Goal: Transaction & Acquisition: Purchase product/service

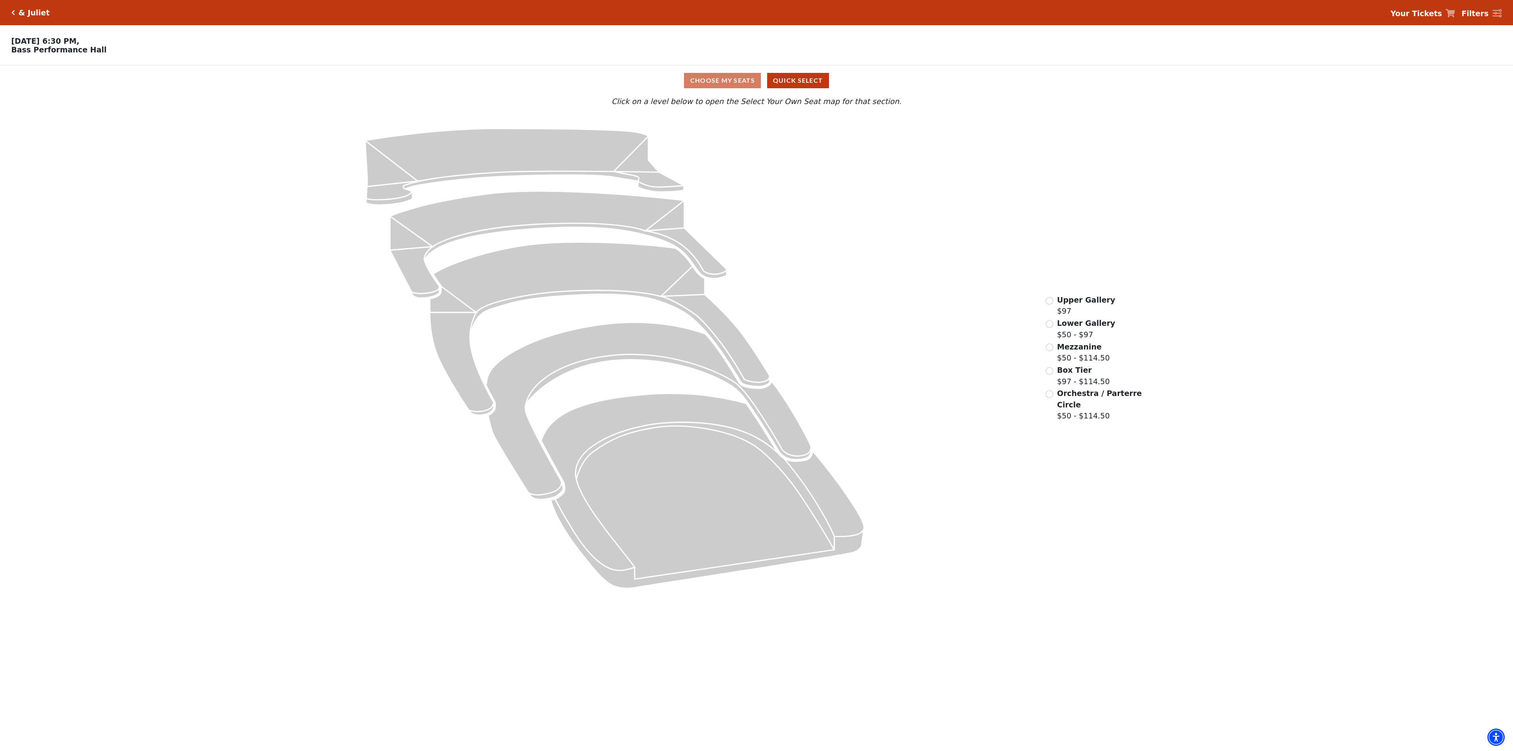
click at [1050, 322] on div "Lower Gallery $50 - $97" at bounding box center [1079, 328] width 69 height 22
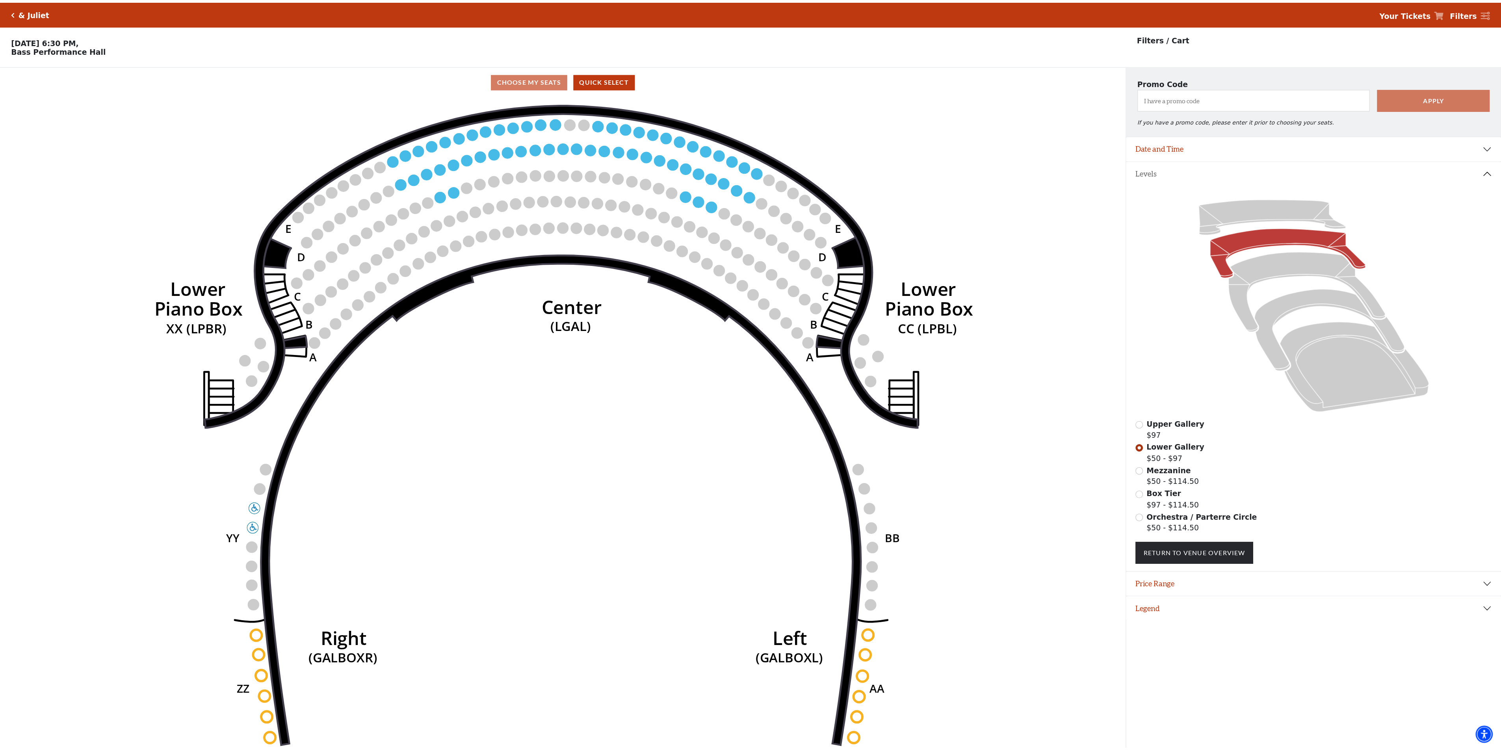
scroll to position [19, 0]
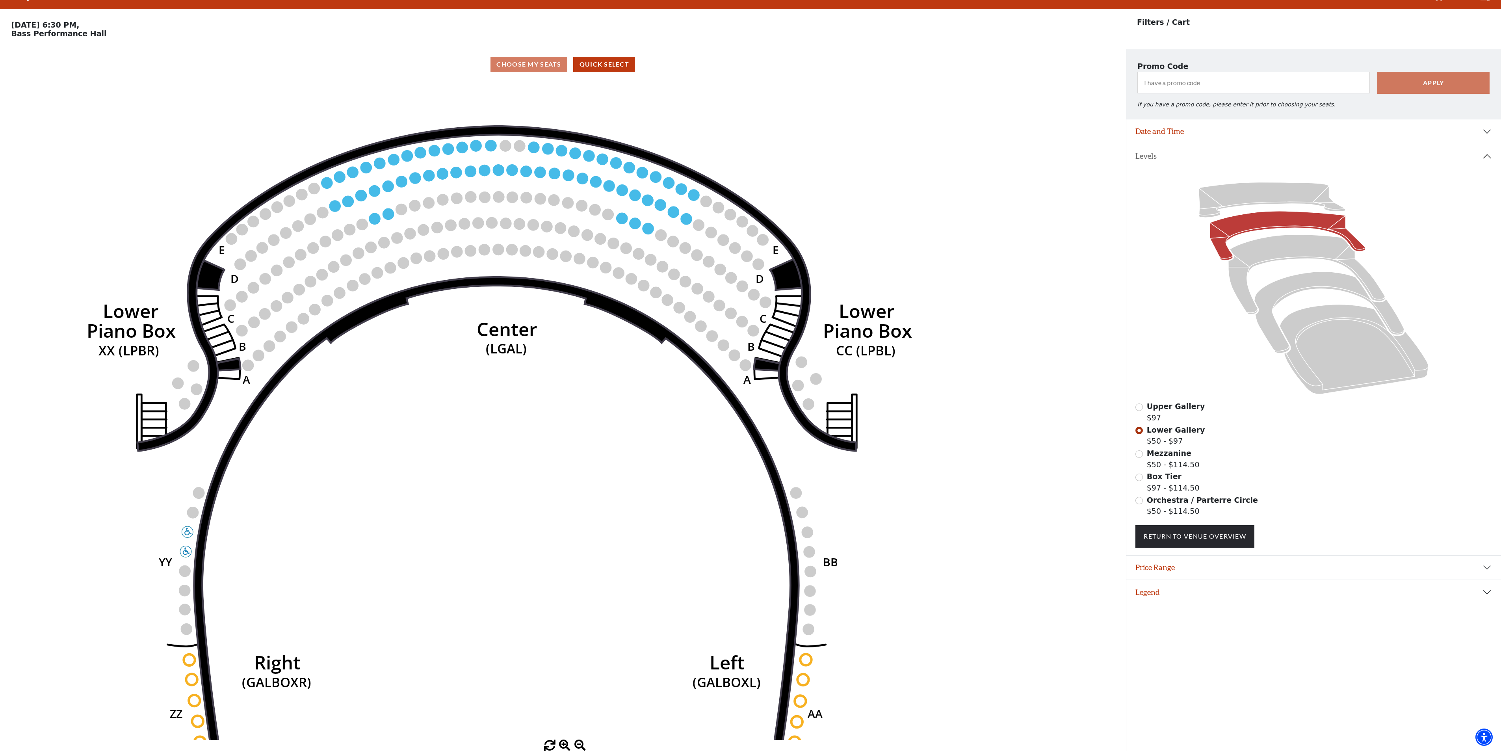
drag, startPoint x: 526, startPoint y: 308, endPoint x: 458, endPoint y: 347, distance: 78.7
click at [458, 347] on icon "Right (GALBOXR) E D C B A E D C B A YY ZZ Left (GALBOXL) BB AA Center Lower Pia…" at bounding box center [562, 410] width 1013 height 660
click at [1167, 592] on button "Legend" at bounding box center [1313, 592] width 375 height 24
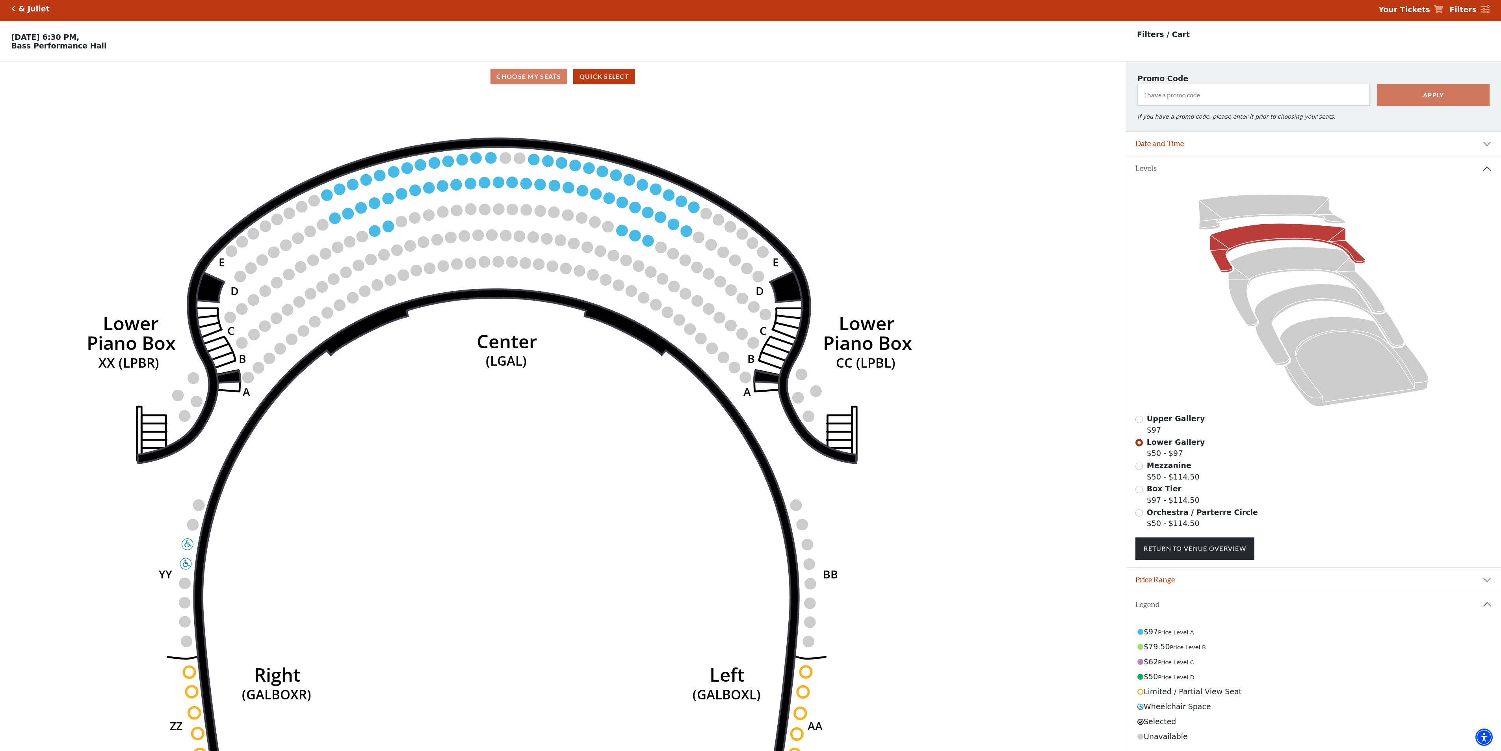
scroll to position [0, 0]
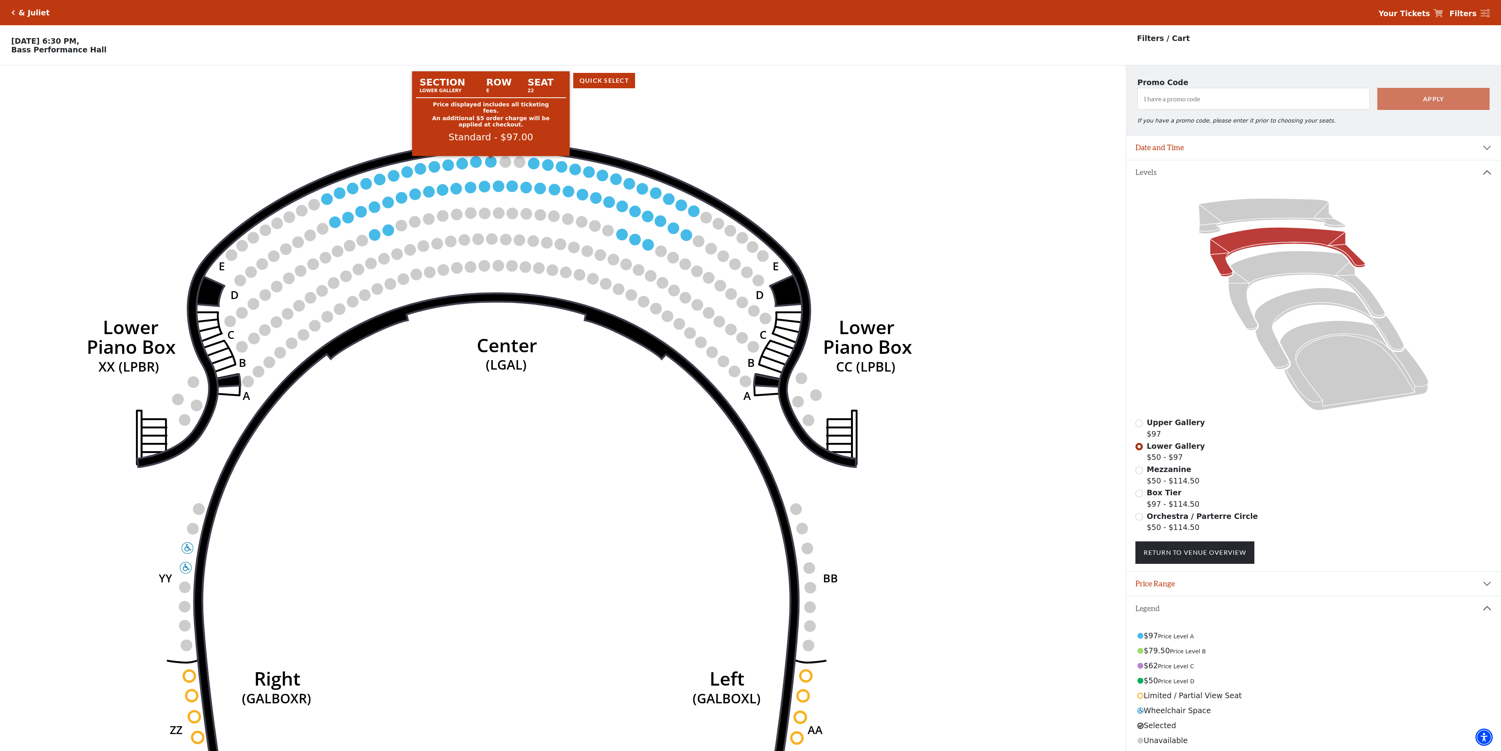
click at [488, 164] on circle at bounding box center [490, 161] width 11 height 11
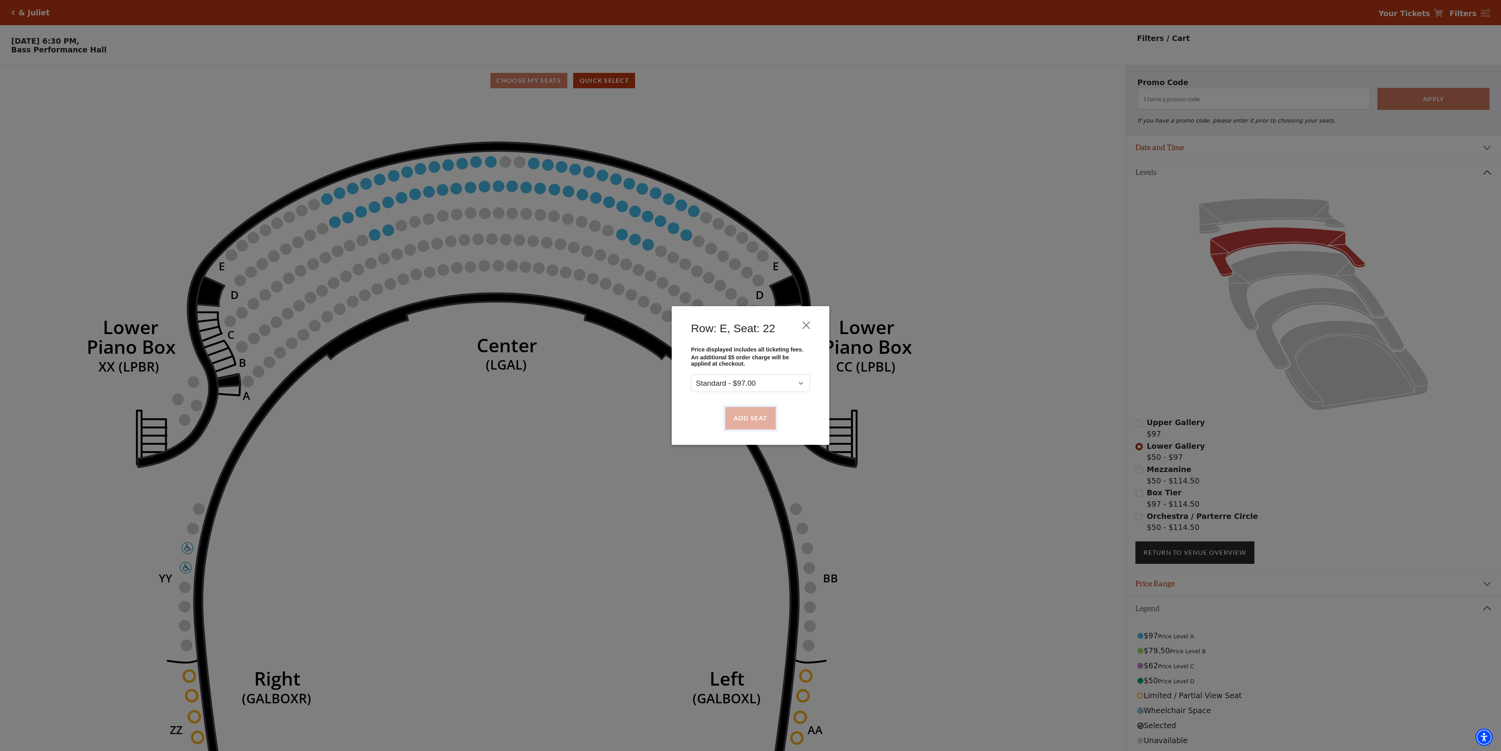
click at [743, 417] on button "Add Seat" at bounding box center [750, 418] width 50 height 22
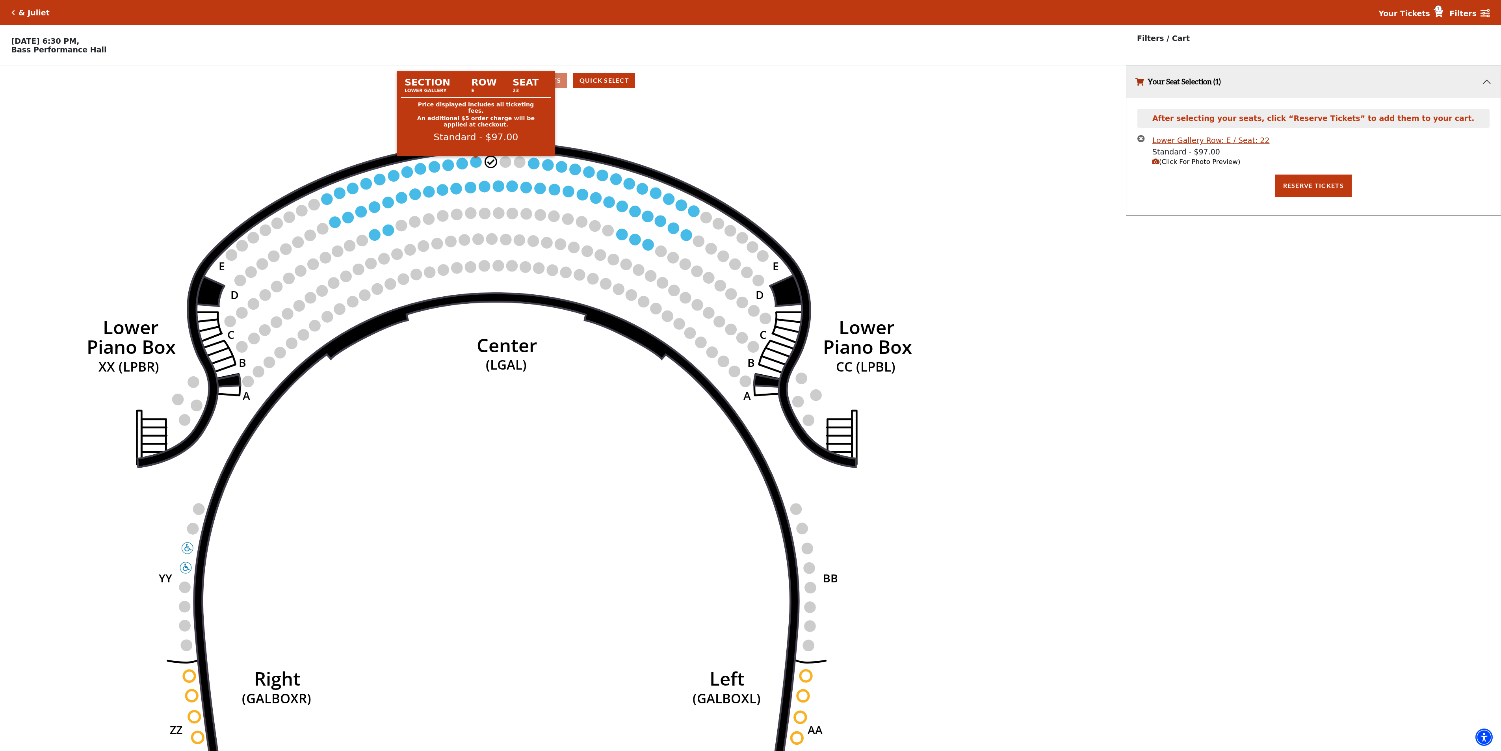
click at [472, 162] on circle at bounding box center [475, 161] width 11 height 11
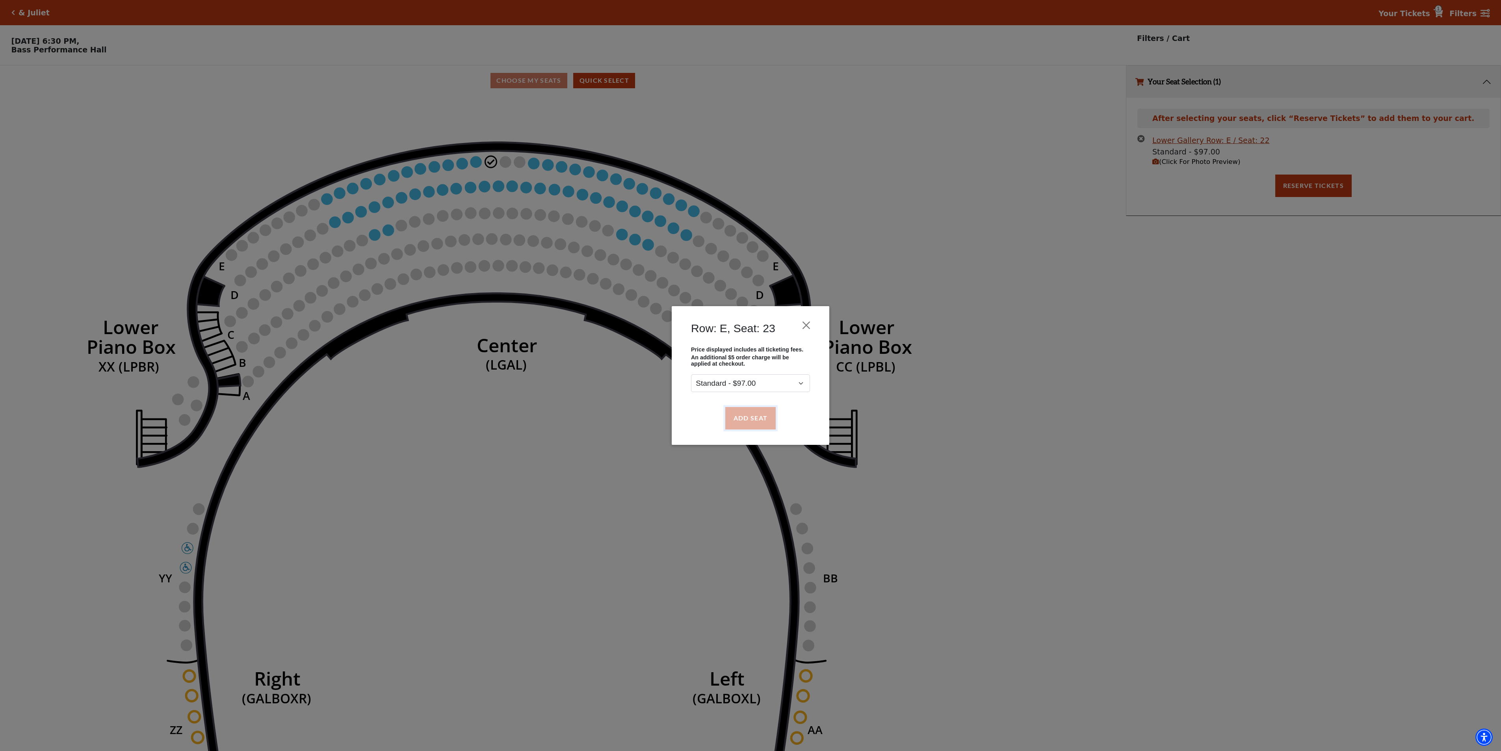
click at [752, 417] on button "Add Seat" at bounding box center [750, 418] width 50 height 22
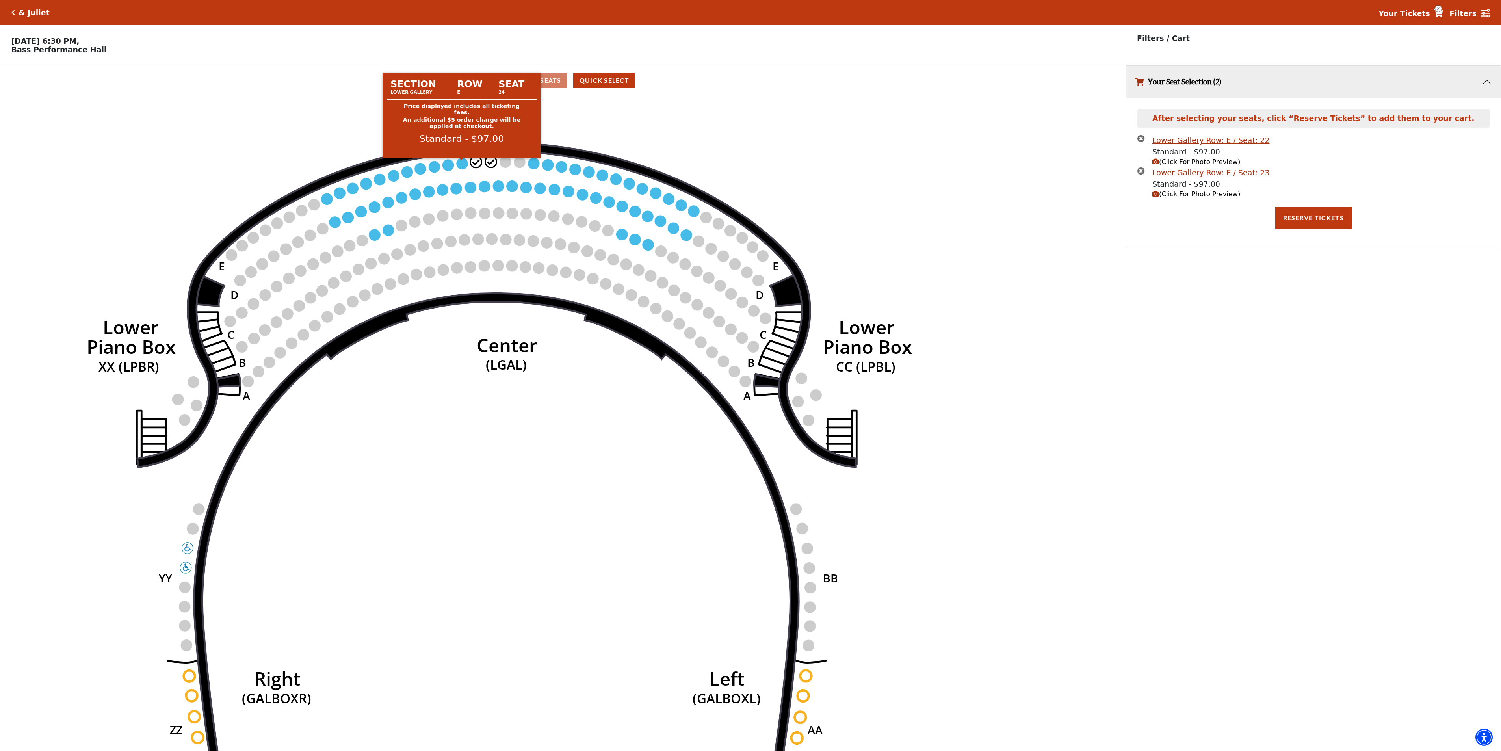
click at [464, 169] on circle at bounding box center [462, 163] width 11 height 11
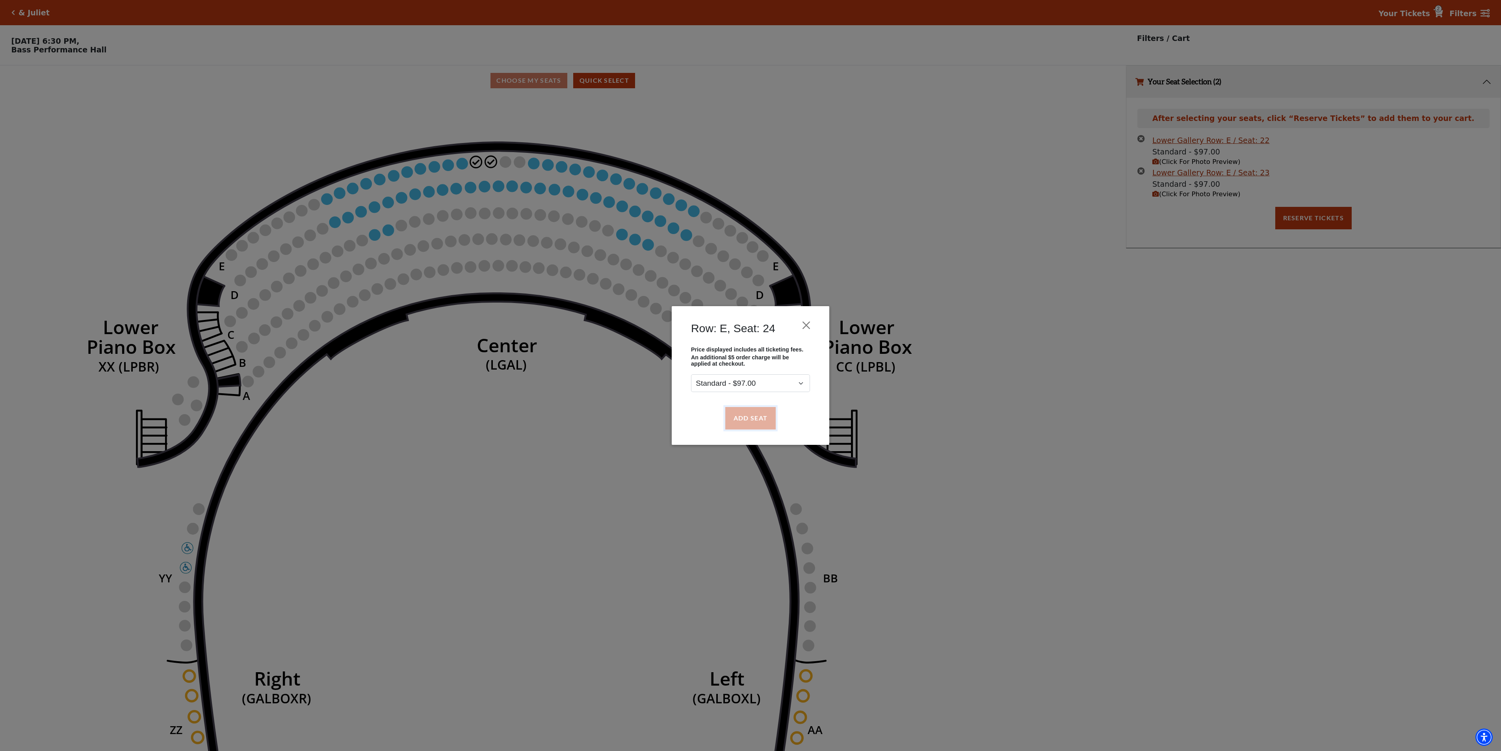
click at [753, 409] on button "Add Seat" at bounding box center [750, 418] width 50 height 22
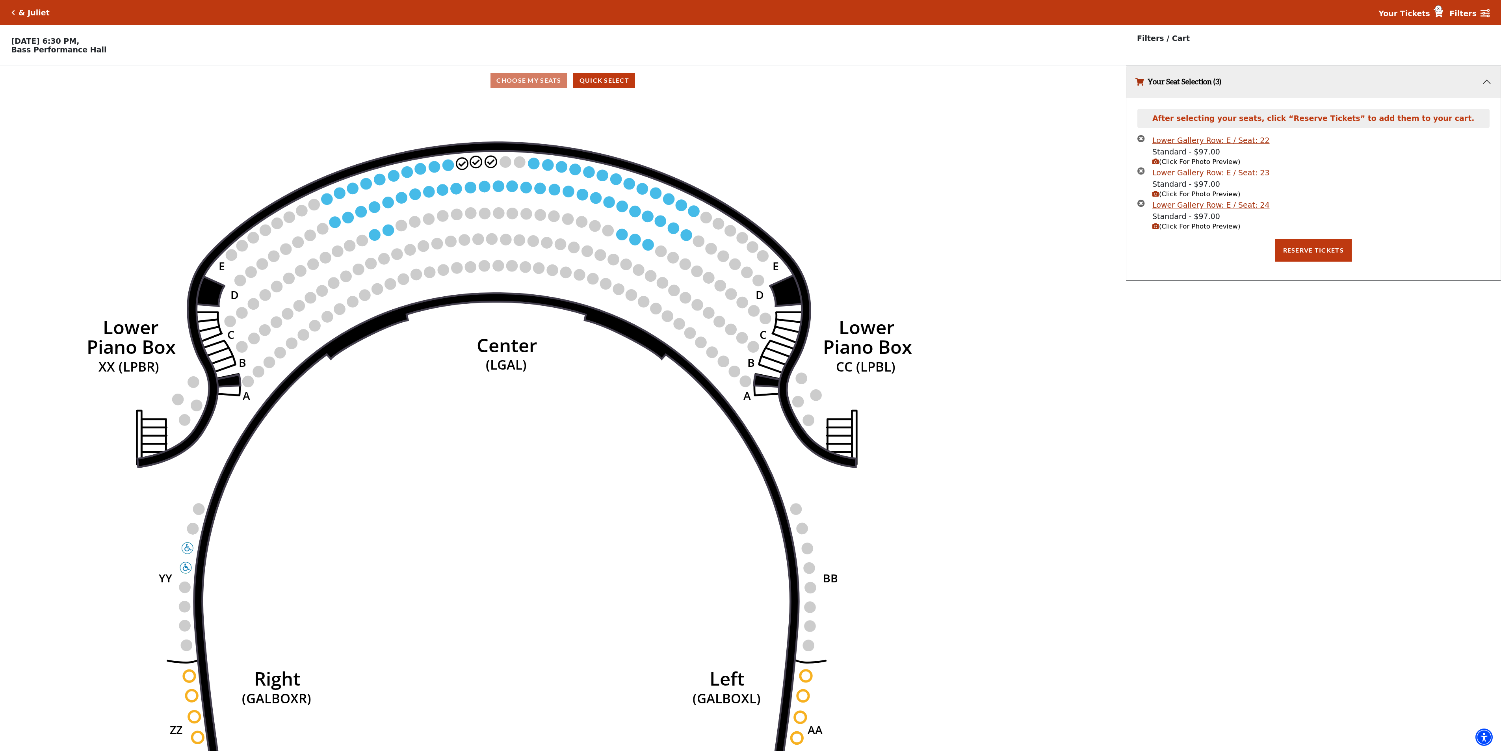
click at [442, 166] on use "Seat Selected" at bounding box center [448, 165] width 13 height 13
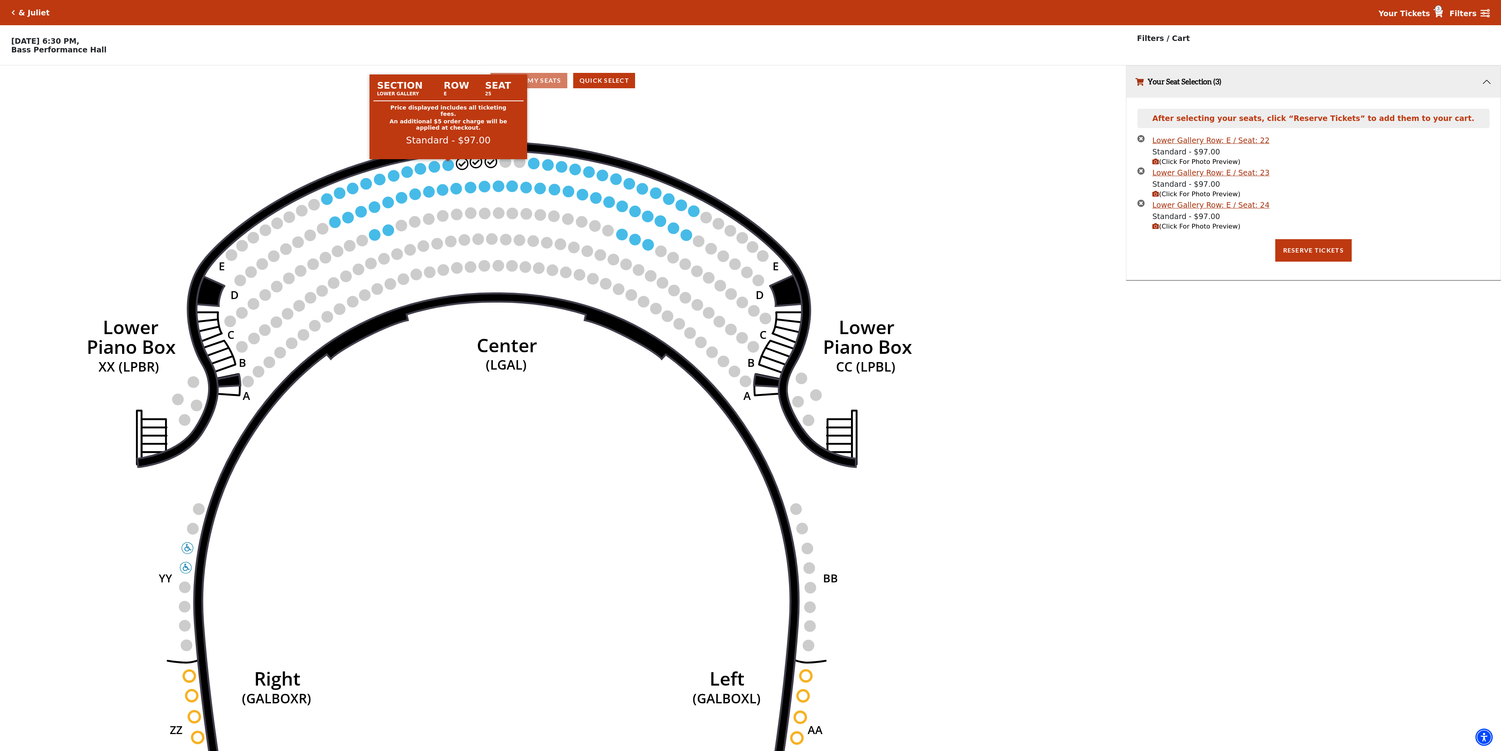
click at [446, 167] on circle at bounding box center [447, 165] width 11 height 11
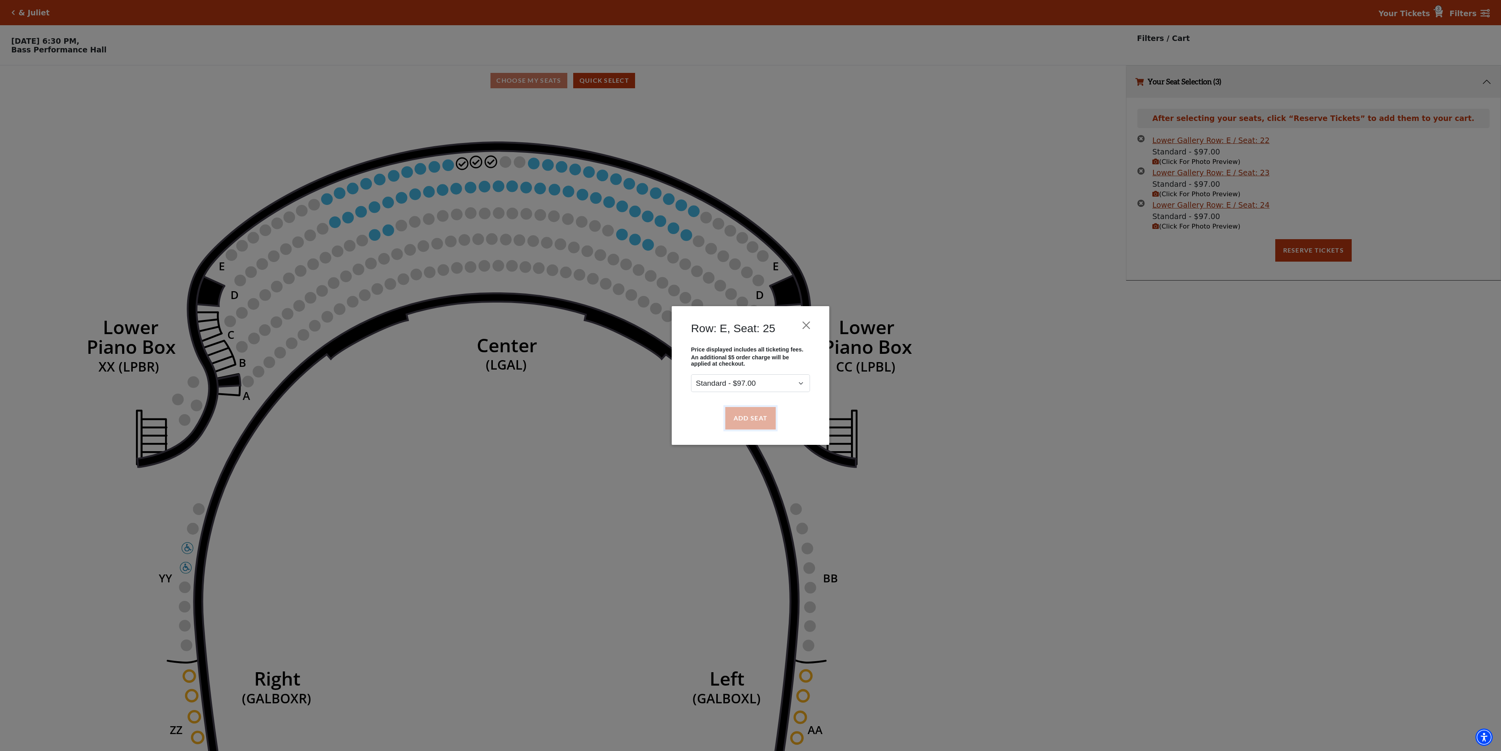
click at [752, 418] on button "Add Seat" at bounding box center [750, 418] width 50 height 22
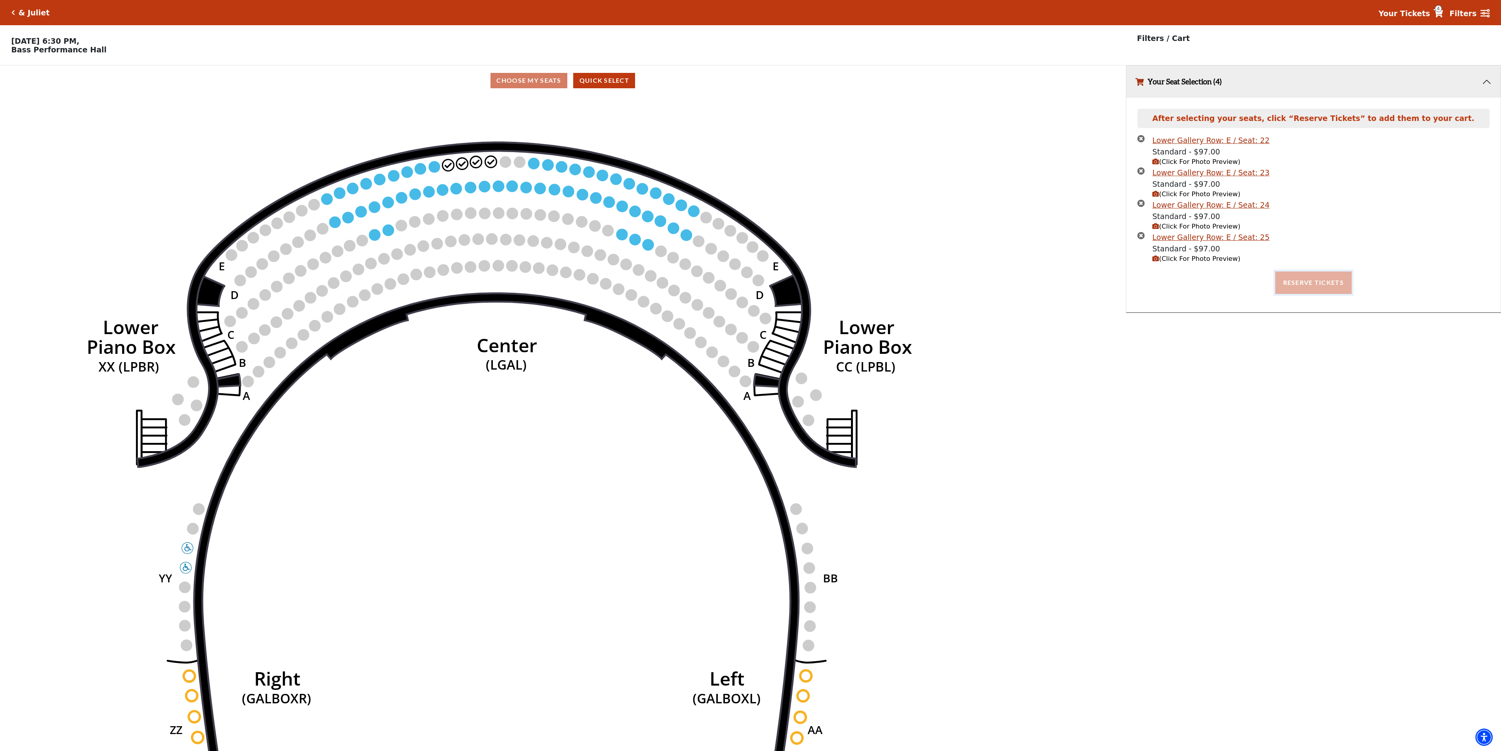
click at [1332, 288] on button "Reserve Tickets" at bounding box center [1313, 282] width 76 height 22
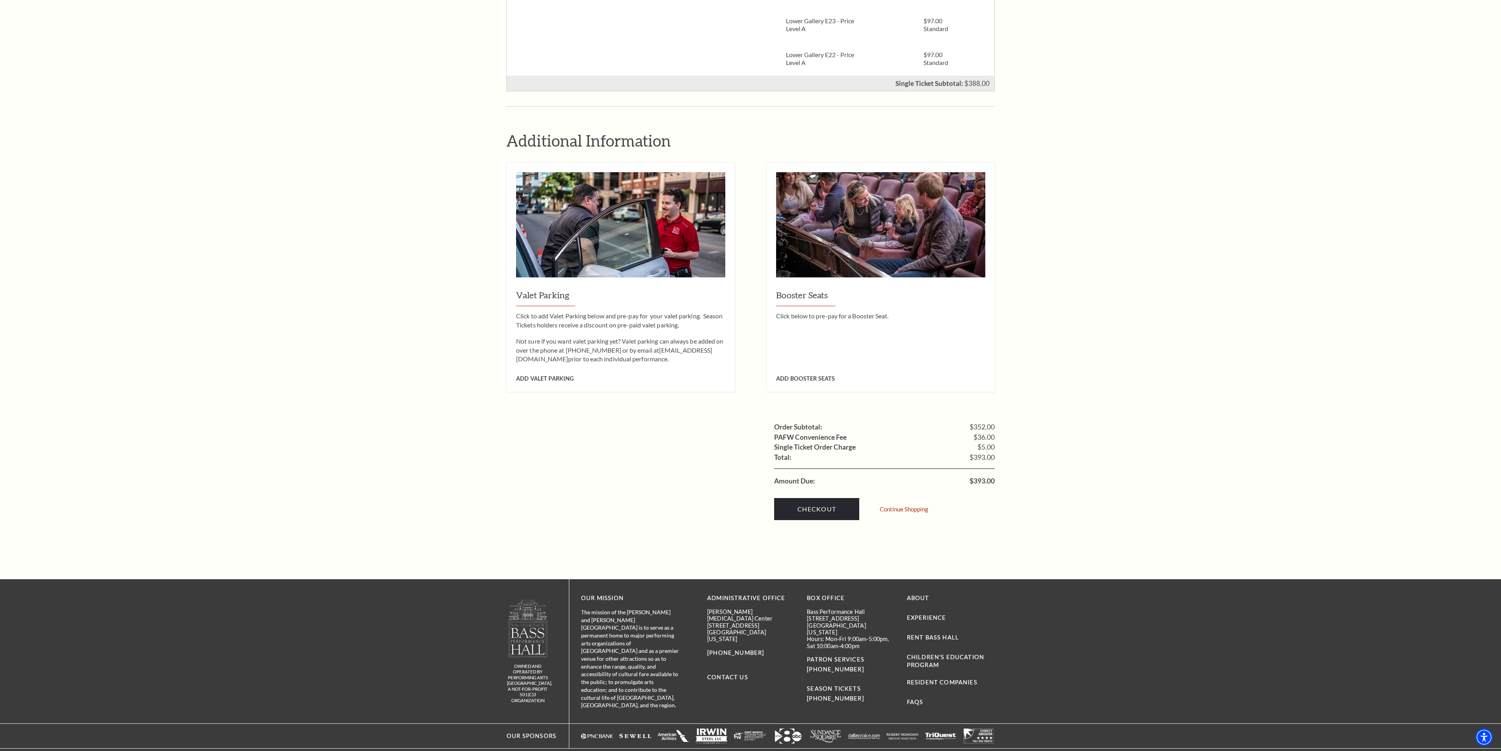
scroll to position [494, 0]
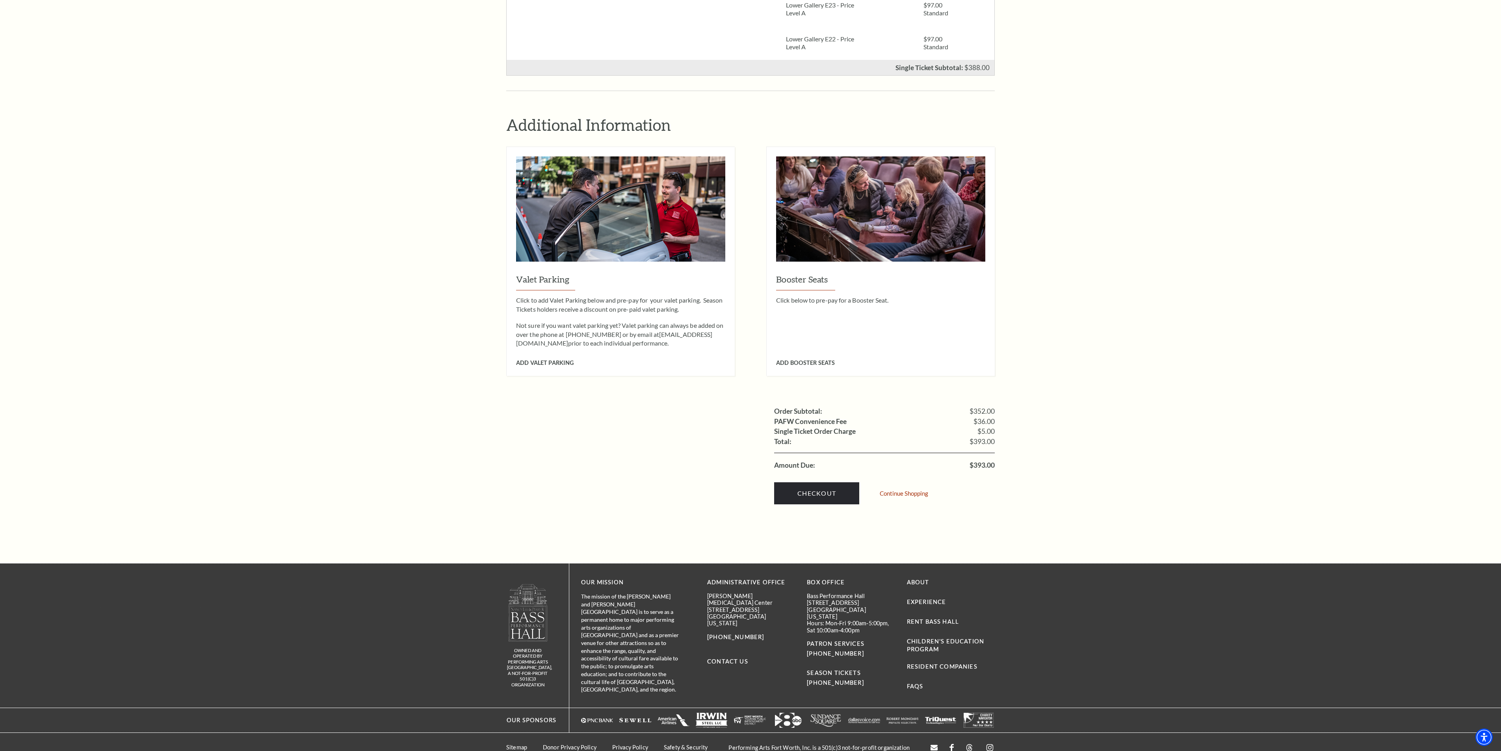
click at [815, 470] on div "Checkout Continue Shopping" at bounding box center [884, 491] width 221 height 42
click at [823, 484] on link "Checkout" at bounding box center [816, 493] width 85 height 22
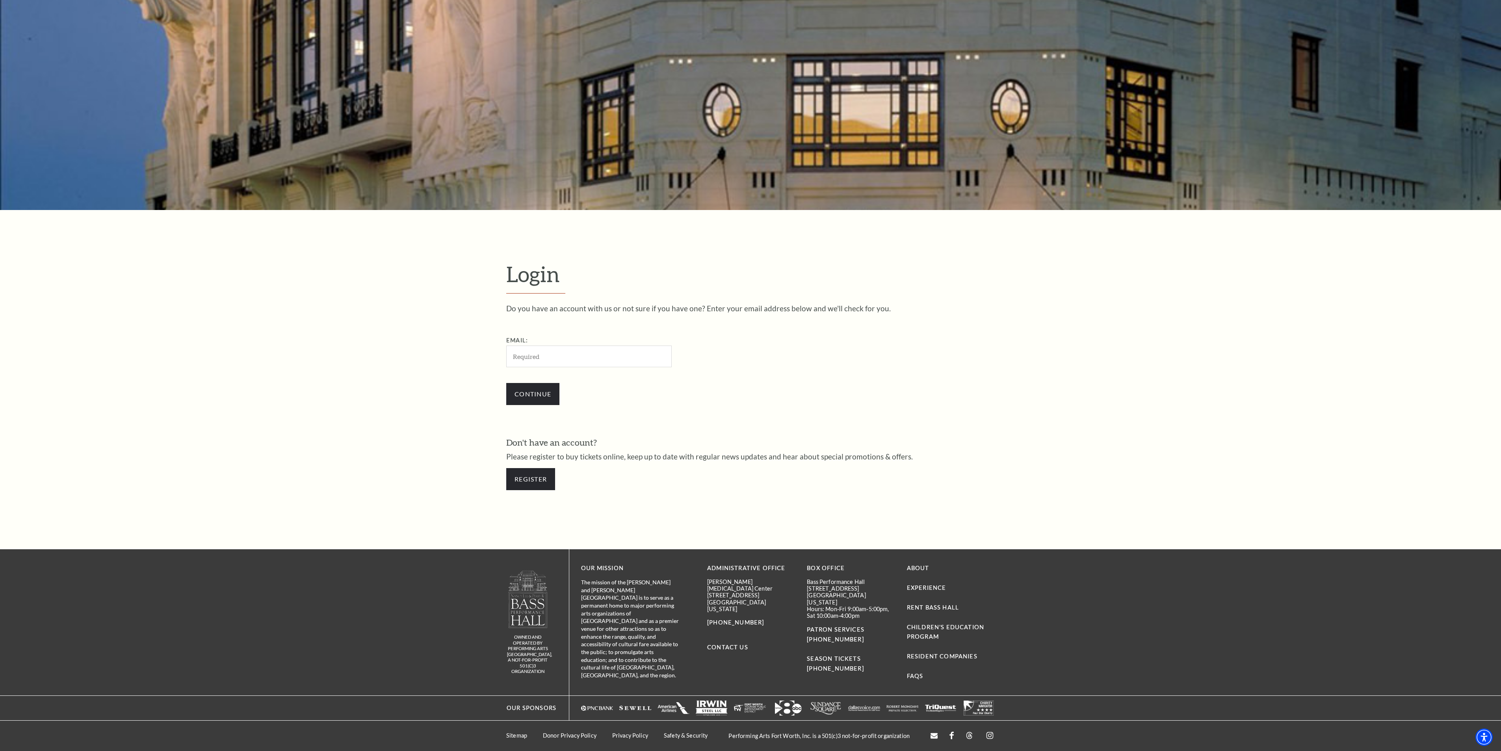
click at [566, 362] on input "Email:" at bounding box center [588, 356] width 165 height 22
type input "gyanamahapatra.stellardl@gmail.com"
click at [550, 390] on input "Continue" at bounding box center [532, 394] width 53 height 22
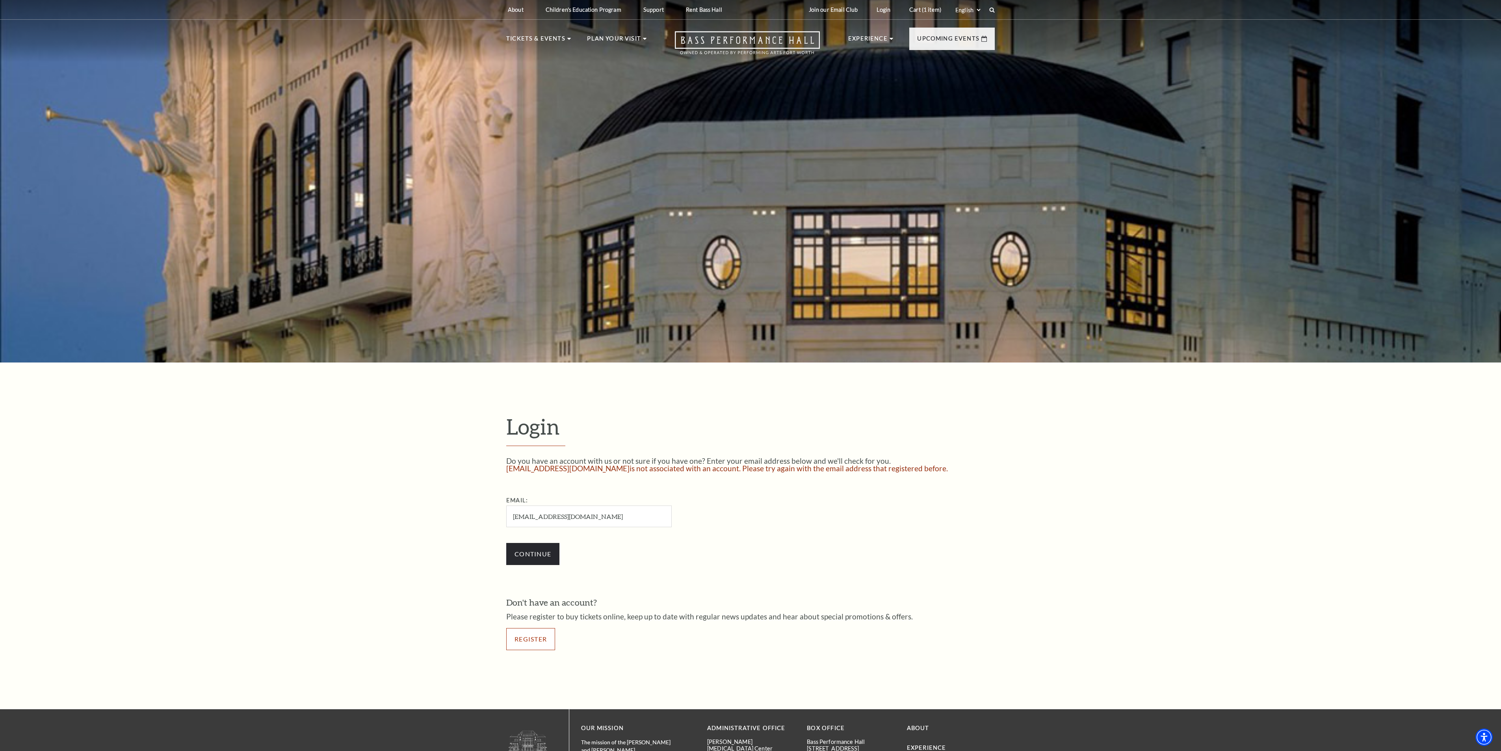
click at [547, 637] on link "Register" at bounding box center [530, 639] width 49 height 22
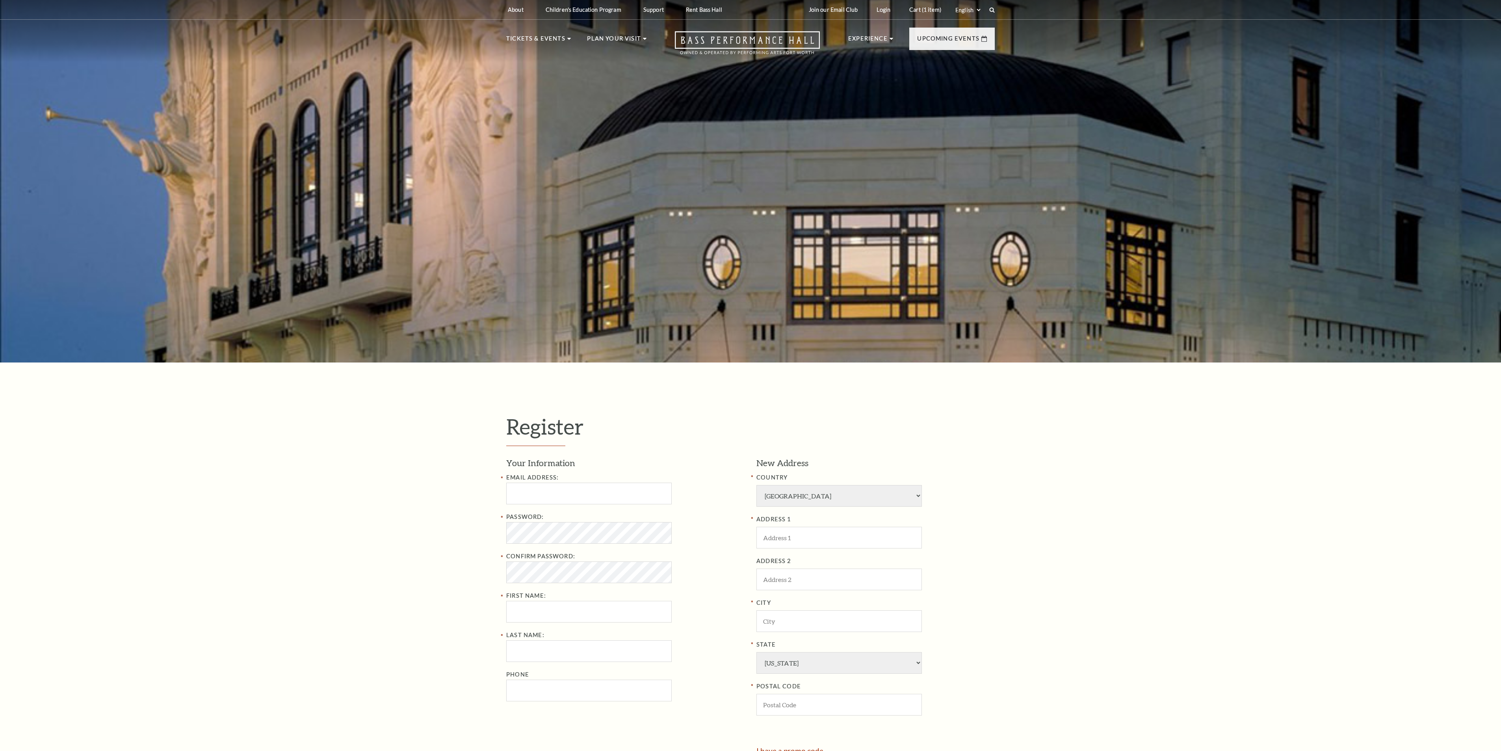
select select "1"
select select "TX"
click at [599, 499] on input "text" at bounding box center [588, 494] width 165 height 22
type input "skmuzamilbux210@gmail.com"
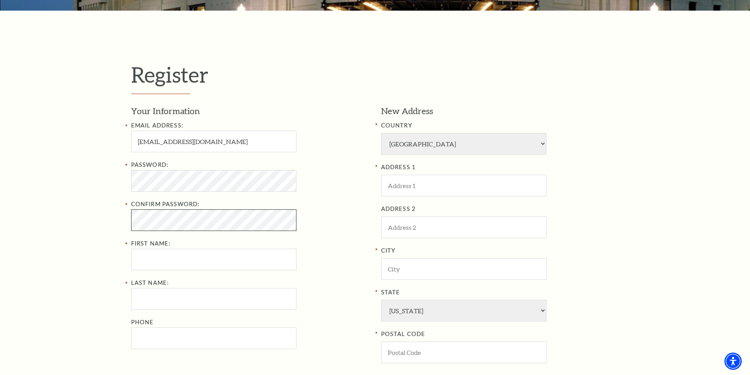
scroll to position [315, 0]
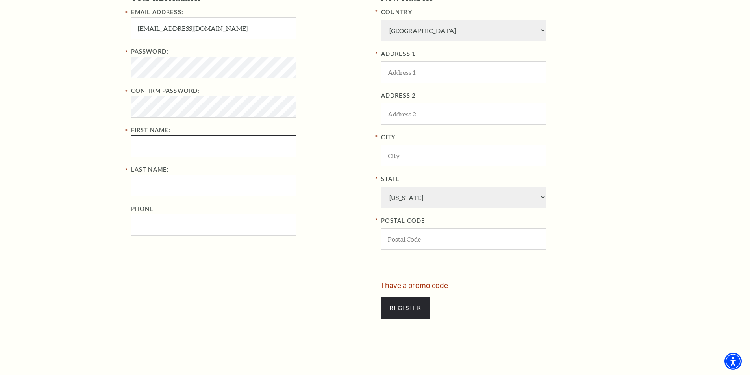
click at [199, 152] on input "First Name:" at bounding box center [213, 146] width 165 height 22
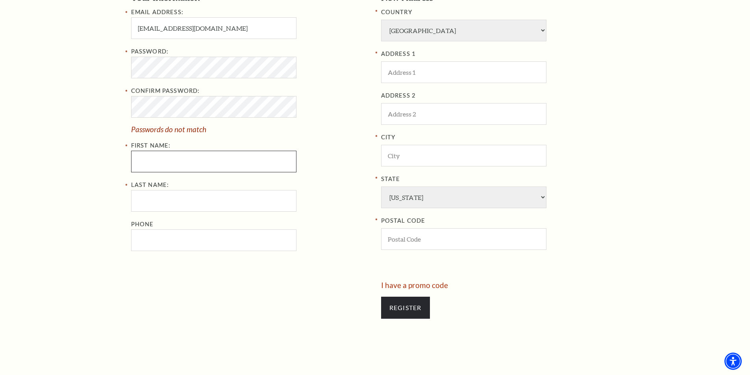
type input "gyana"
type input "mahapatra"
type input "09937738856"
select select "209"
type input "[GEOGRAPHIC_DATA]"
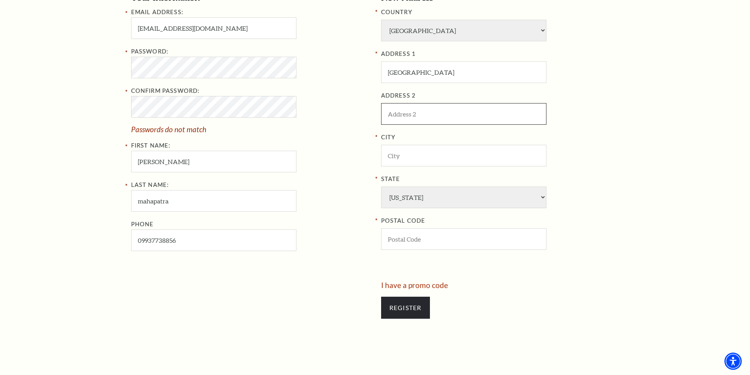
type input "[GEOGRAPHIC_DATA]"
type input "india"
type input "10005"
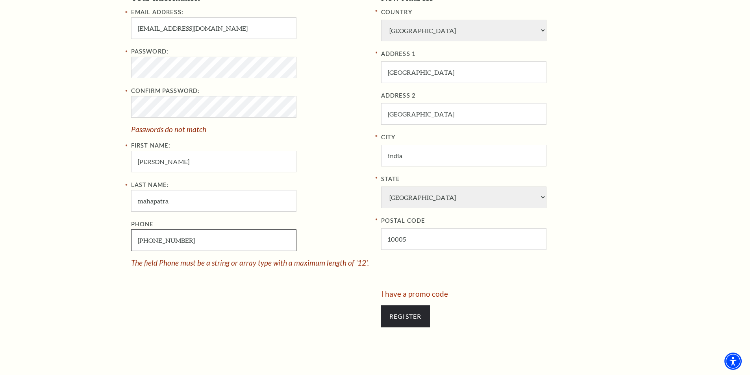
click at [195, 238] on input "099-377-38856" at bounding box center [213, 241] width 165 height 22
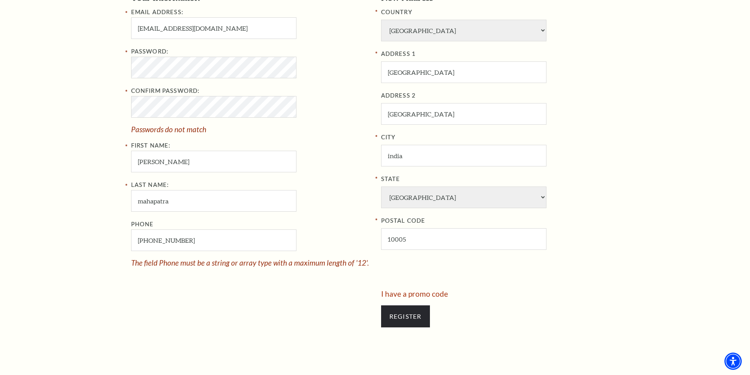
click at [310, 247] on div "Phone 099-377-38856 The field Phone must be a string or array type with a maxim…" at bounding box center [250, 243] width 238 height 47
type input "0"
drag, startPoint x: 240, startPoint y: 243, endPoint x: 141, endPoint y: 260, distance: 99.9
click at [141, 260] on div "Phone 0 Invalid Phone Number" at bounding box center [250, 243] width 238 height 47
click at [188, 243] on input "Phone" at bounding box center [213, 241] width 165 height 22
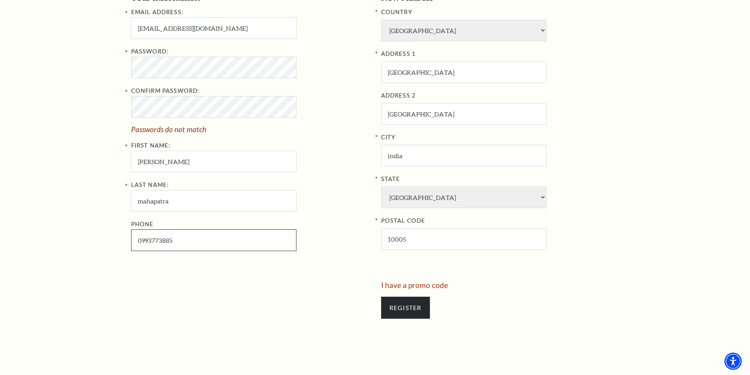
type input "099-377-3885"
click at [404, 309] on input "Register" at bounding box center [405, 308] width 49 height 22
click at [421, 312] on input "Register" at bounding box center [405, 308] width 49 height 22
click at [118, 116] on div "Register Your Information Email Address: skmuzamilbux210@gmail.com Password: Co…" at bounding box center [375, 137] width 750 height 481
drag, startPoint x: 207, startPoint y: 56, endPoint x: 119, endPoint y: 75, distance: 90.2
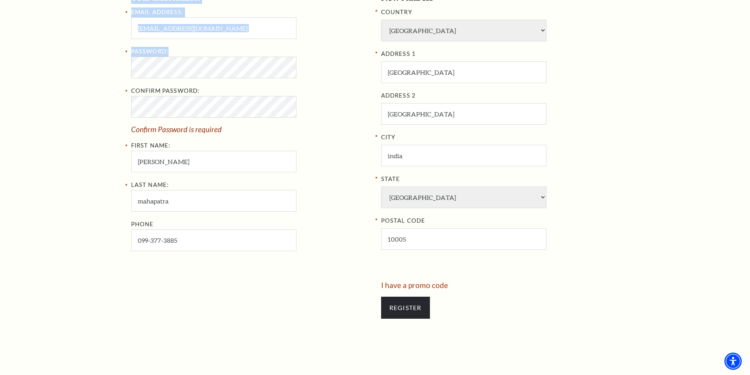
click at [119, 75] on div "Register Your Information Email Address: skmuzamilbux210@gmail.com Password: Co…" at bounding box center [375, 137] width 750 height 481
click at [102, 84] on div "Register Your Information Email Address: skmuzamilbux210@gmail.com Password: Co…" at bounding box center [375, 137] width 750 height 481
click at [103, 73] on div "Register Your Information Email Address: skmuzamilbux210@gmail.com Password: Co…" at bounding box center [375, 137] width 750 height 481
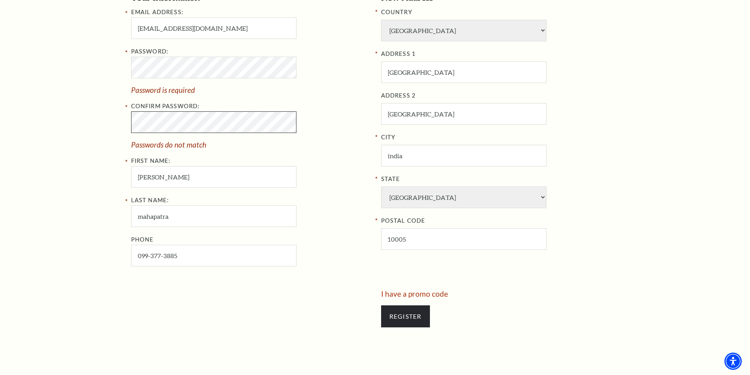
click at [126, 124] on div "Register Your Information Email Address: skmuzamilbux210@gmail.com Password: Pa…" at bounding box center [375, 142] width 504 height 490
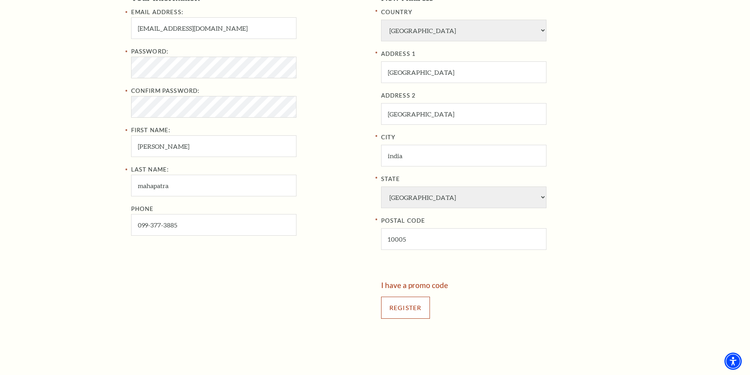
click at [410, 310] on input "Register" at bounding box center [405, 308] width 49 height 22
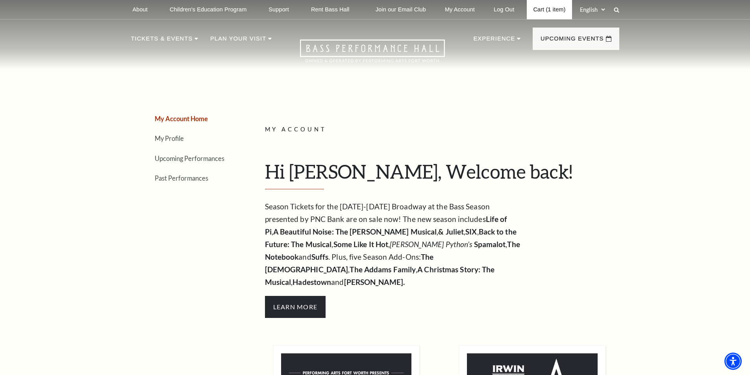
click at [544, 8] on link "Cart (1 item)" at bounding box center [549, 9] width 45 height 19
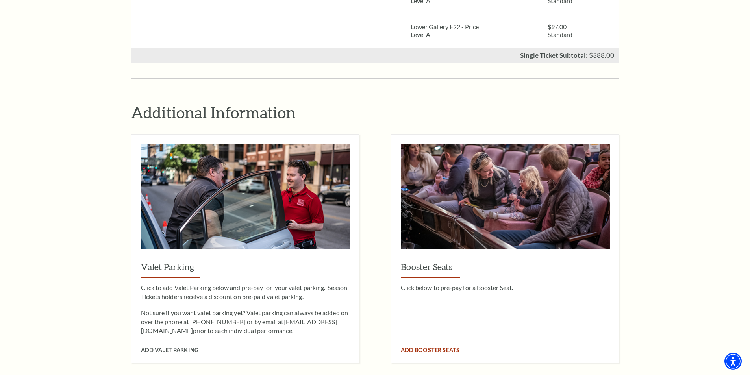
scroll to position [709, 0]
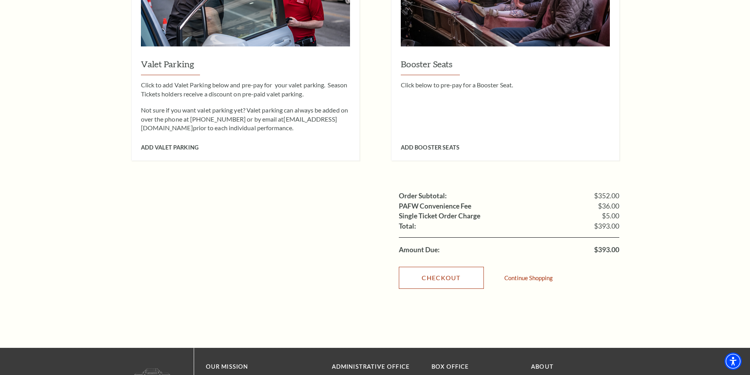
click at [442, 267] on link "Checkout" at bounding box center [441, 278] width 85 height 22
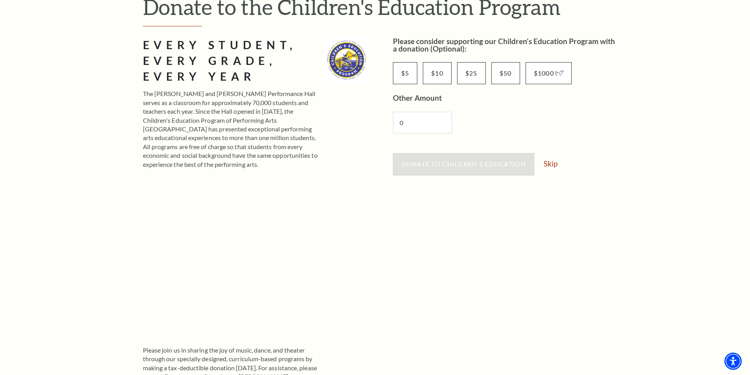
scroll to position [118, 0]
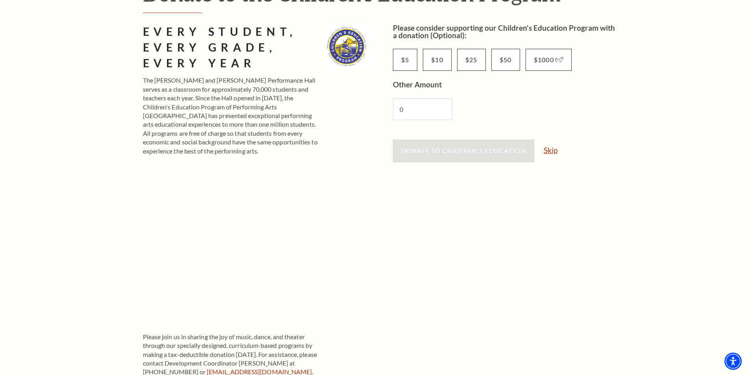
click at [555, 152] on link "Skip" at bounding box center [551, 150] width 14 height 7
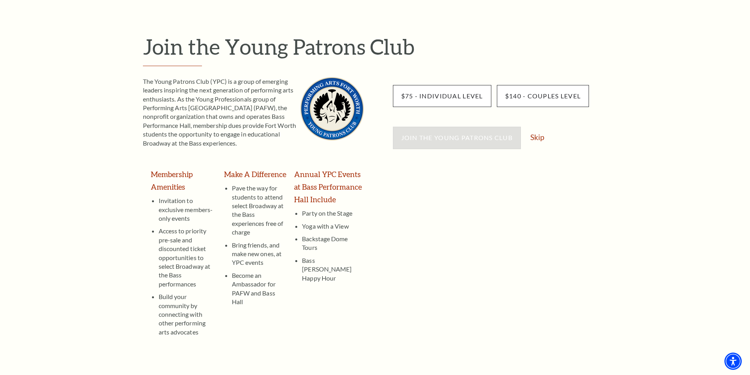
scroll to position [79, 0]
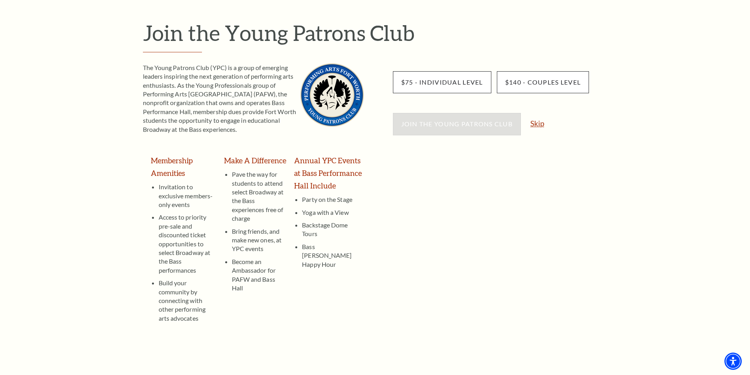
click at [536, 125] on link "Skip" at bounding box center [538, 123] width 14 height 7
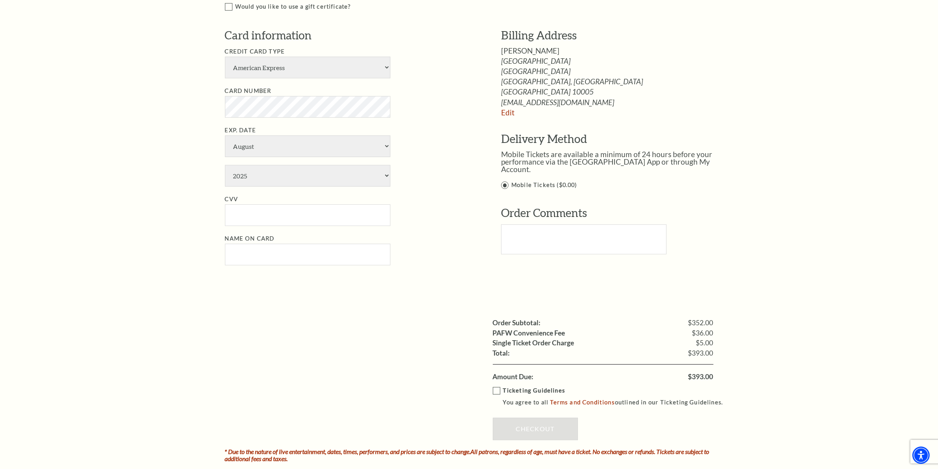
scroll to position [463, 0]
